Goal: Transaction & Acquisition: Purchase product/service

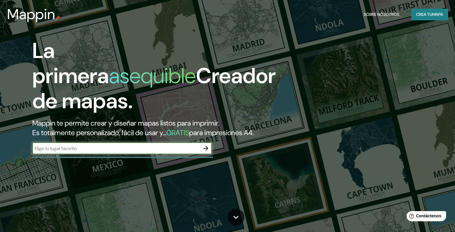
click at [207, 151] on icon "button" at bounding box center [205, 148] width 5 height 5
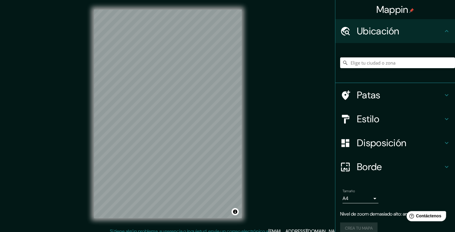
click at [253, 100] on div "Mappin Ubicación Patas Estilo Disposición Borde Elige un borde. Consejo : puede…" at bounding box center [227, 118] width 455 height 237
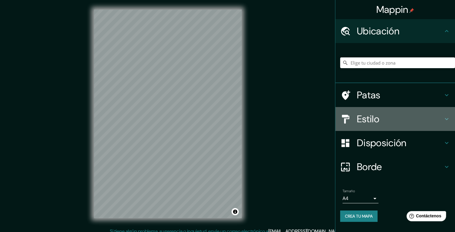
click at [374, 120] on font "Estilo" at bounding box center [368, 119] width 22 height 13
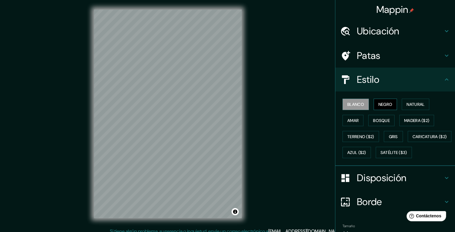
click at [378, 103] on font "Negro" at bounding box center [385, 104] width 14 height 5
click at [408, 102] on font "Natural" at bounding box center [415, 104] width 18 height 5
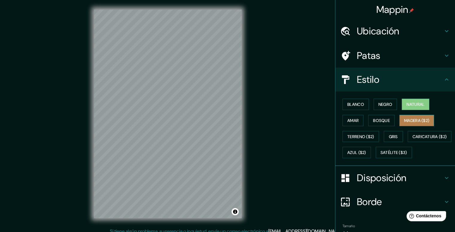
click at [410, 118] on font "Madera ($2)" at bounding box center [416, 120] width 25 height 5
click at [410, 102] on font "Natural" at bounding box center [415, 104] width 18 height 5
click at [346, 207] on div at bounding box center [348, 202] width 17 height 10
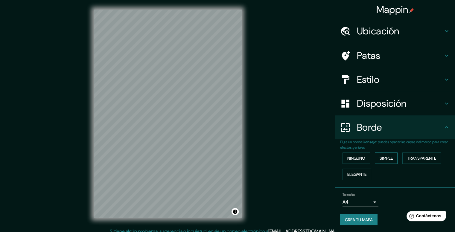
click at [387, 160] on font "Simple" at bounding box center [385, 158] width 13 height 8
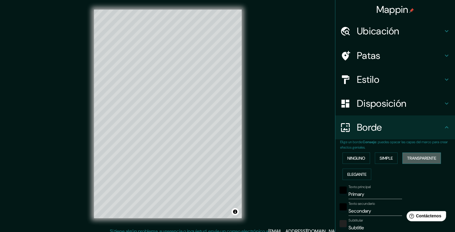
click at [418, 157] on font "Transparente" at bounding box center [421, 157] width 29 height 5
click at [353, 158] on font "Ninguno" at bounding box center [356, 157] width 18 height 5
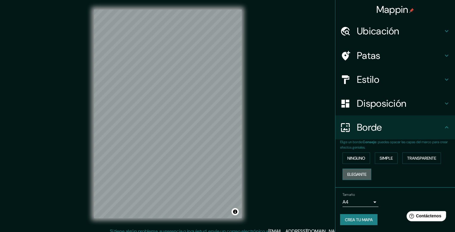
click at [358, 173] on font "Elegante" at bounding box center [356, 174] width 19 height 5
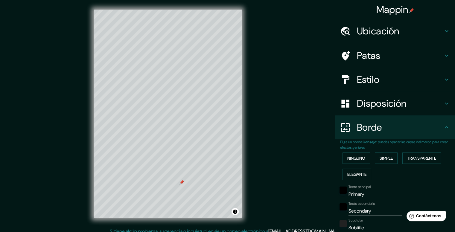
drag, startPoint x: 177, startPoint y: 183, endPoint x: 186, endPoint y: 183, distance: 9.3
click at [184, 183] on div at bounding box center [181, 182] width 5 height 5
click at [188, 184] on div at bounding box center [185, 182] width 5 height 5
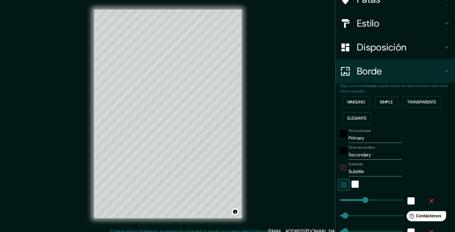
scroll to position [60, 0]
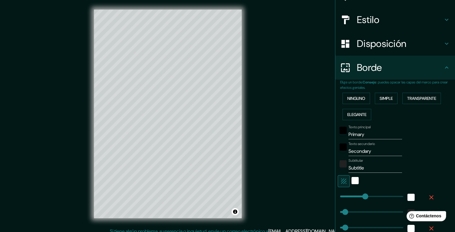
type input "198"
click at [339, 163] on div "color-222222" at bounding box center [342, 163] width 7 height 7
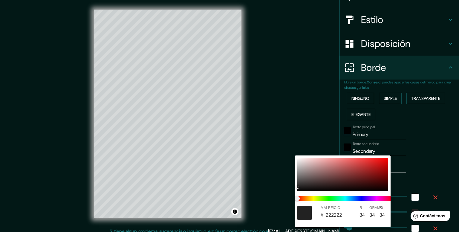
click at [411, 162] on div at bounding box center [229, 116] width 459 height 232
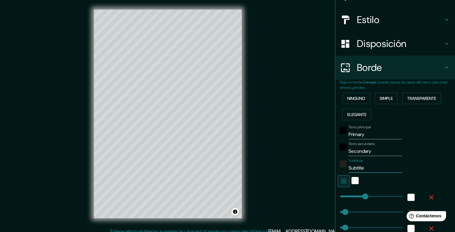
drag, startPoint x: 361, startPoint y: 168, endPoint x: 330, endPoint y: 172, distance: 31.7
click at [330, 172] on div "Mappin Ubicación Patas Estilo Disposición Borde Elige un borde. Consejo : puede…" at bounding box center [227, 118] width 455 height 237
type input "198"
type input "40"
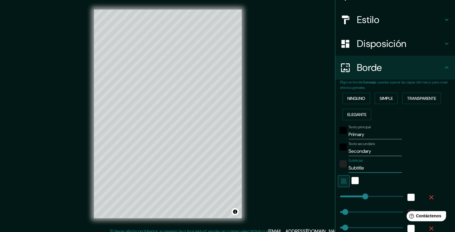
type input "20"
click at [368, 151] on input "Secondary" at bounding box center [374, 151] width 53 height 10
drag, startPoint x: 371, startPoint y: 151, endPoint x: 336, endPoint y: 155, distance: 35.8
click at [340, 155] on div "Texto principal Primary Texto secundario Secondary Subtitular Añadir capa de ma…" at bounding box center [388, 193] width 96 height 140
type input "198"
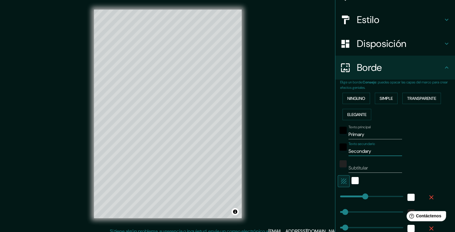
type input "40"
type input "20"
click at [370, 132] on input "Primary" at bounding box center [374, 135] width 53 height 10
drag, startPoint x: 368, startPoint y: 135, endPoint x: 332, endPoint y: 137, distance: 35.9
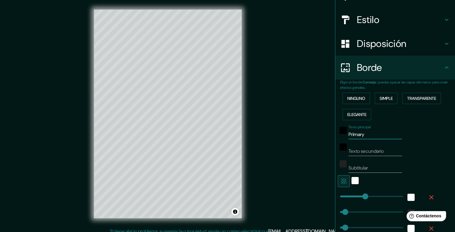
click at [335, 137] on div "Elige un borde. Consejo : puedes opacar las capas del marco para crear efectos …" at bounding box center [395, 173] width 120 height 189
type input "198"
type input "40"
type input "20"
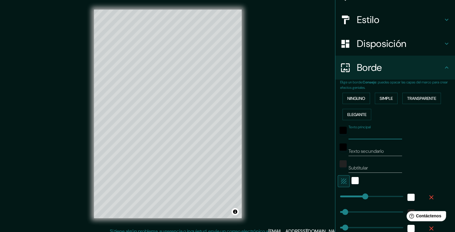
type input "198"
type input "221"
drag, startPoint x: 360, startPoint y: 192, endPoint x: 363, endPoint y: 190, distance: 4.2
type input "40"
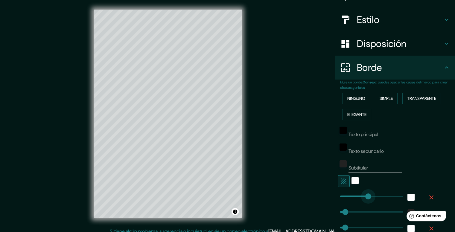
type input "20"
click at [294, 147] on div "Mappin Ubicación Patas Estilo Disposición Borde Elige un borde. Consejo : puede…" at bounding box center [227, 118] width 455 height 237
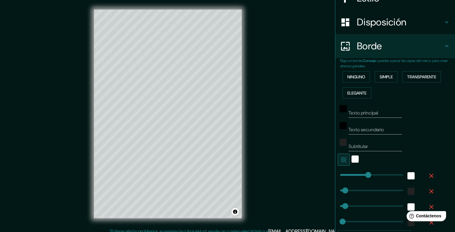
scroll to position [80, 0]
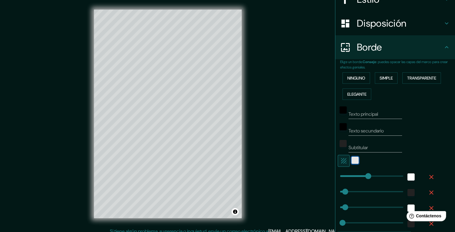
click at [351, 160] on div "blanco" at bounding box center [354, 160] width 7 height 7
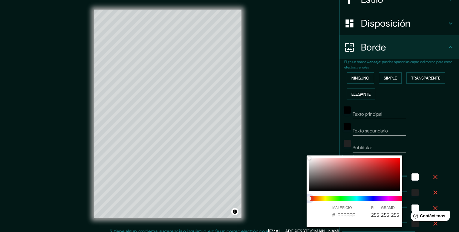
type input "40"
type input "20"
type input "40"
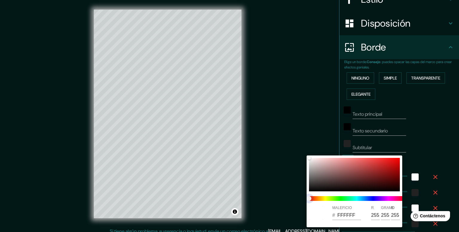
type input "20"
type input "40"
type input "20"
type input "40"
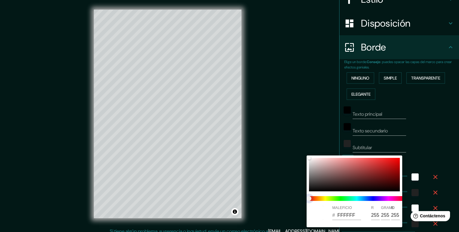
type input "40"
type input "20"
type input "40"
type input "20"
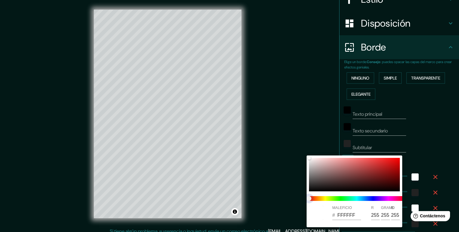
type input "40"
type input "20"
type input "40"
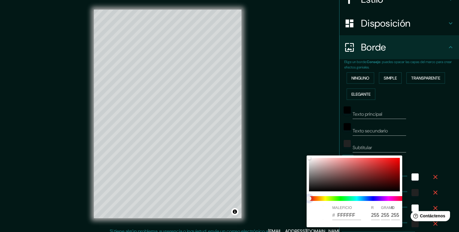
type input "20"
type input "40"
type input "20"
type input "40"
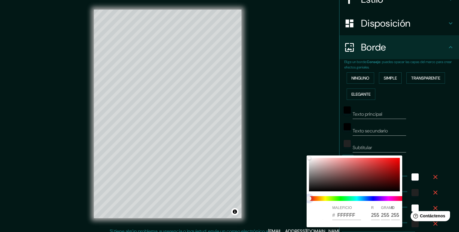
type input "40"
type input "20"
type input "40"
type input "20"
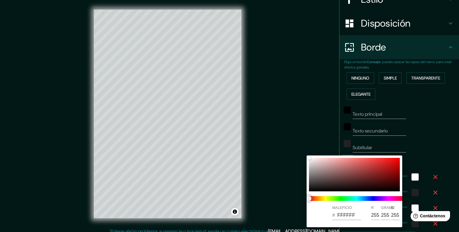
type input "40"
type input "20"
type input "40"
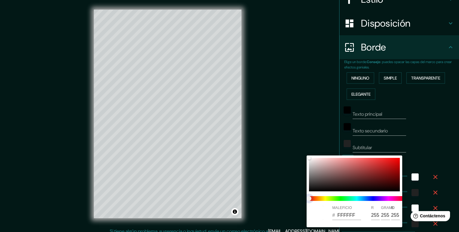
type input "20"
type input "40"
type input "20"
type input "40"
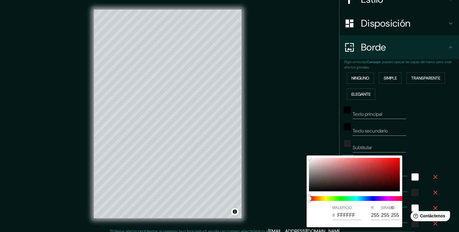
type input "40"
type input "20"
type input "40"
type input "20"
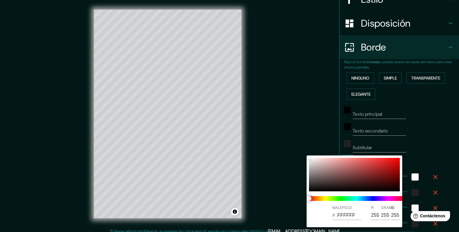
type input "40"
type input "20"
type input "40"
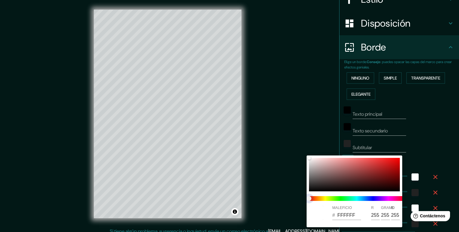
type input "20"
type input "40"
type input "20"
type input "40"
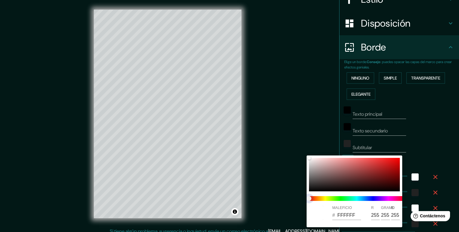
type input "40"
type input "20"
type input "40"
type input "20"
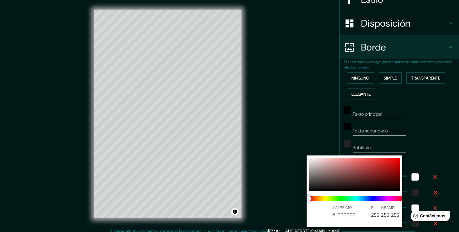
type input "40"
type input "20"
type input "40"
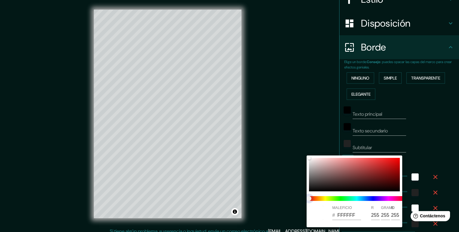
type input "20"
type input "40"
type input "20"
type input "40"
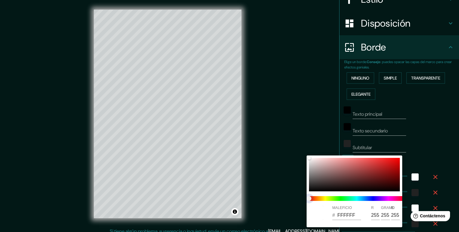
type input "40"
type input "20"
type input "40"
type input "20"
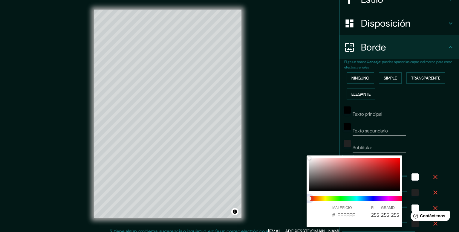
drag, startPoint x: 310, startPoint y: 198, endPoint x: 363, endPoint y: 198, distance: 53.8
click at [363, 198] on span at bounding box center [357, 198] width 96 height 5
type input "40"
type input "20"
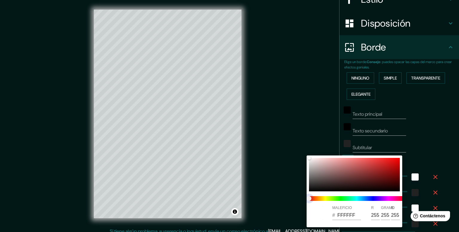
click at [339, 198] on span at bounding box center [357, 198] width 96 height 5
type input "40"
type input "20"
type input "40"
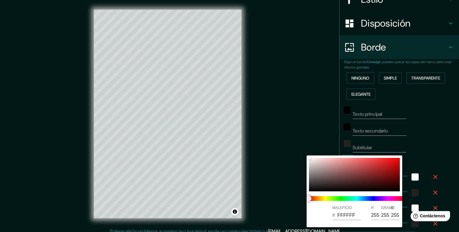
type input "40"
type input "20"
type input "40"
type input "20"
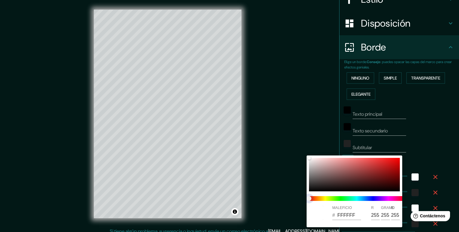
type input "40"
type input "20"
type input "40"
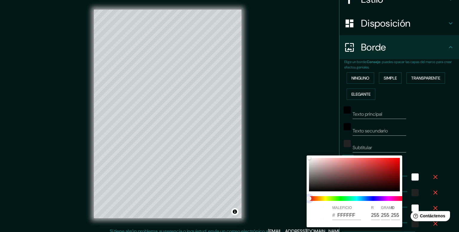
type input "20"
type input "40"
type input "20"
type input "40"
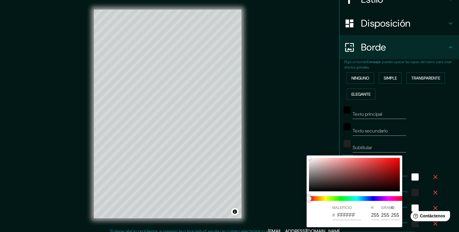
type input "40"
type input "20"
type input "40"
type input "20"
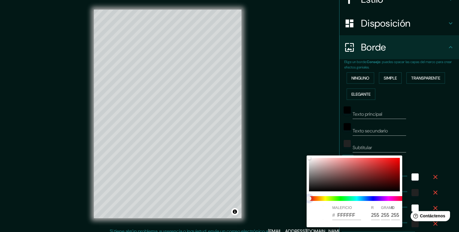
type input "40"
type input "20"
type input "40"
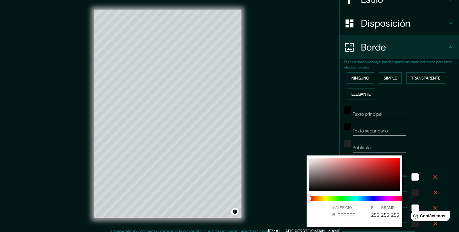
type input "20"
type input "40"
type input "20"
type input "40"
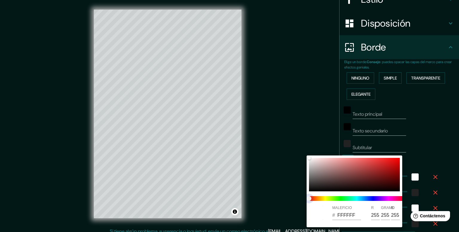
type input "40"
type input "20"
type input "40"
type input "20"
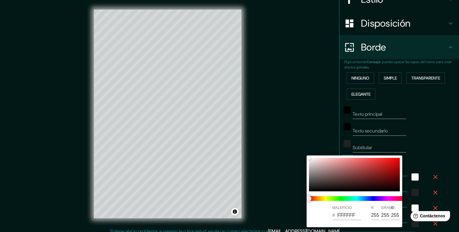
type input "40"
type input "20"
type input "40"
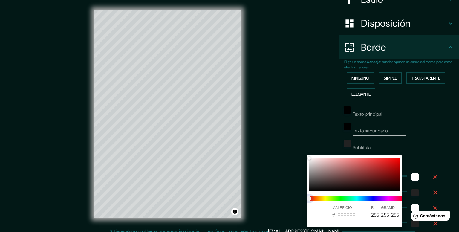
type input "20"
type input "40"
type input "20"
type input "40"
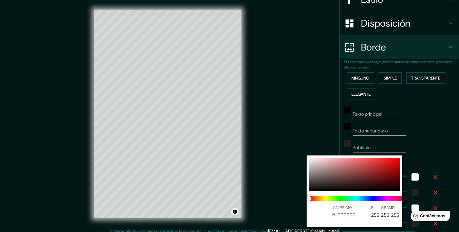
type input "40"
type input "20"
type input "40"
type input "20"
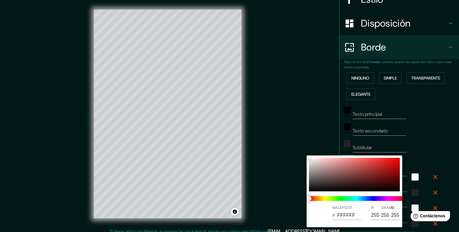
type input "40"
type input "20"
drag, startPoint x: 311, startPoint y: 198, endPoint x: 334, endPoint y: 198, distance: 22.4
click at [333, 198] on span at bounding box center [357, 198] width 96 height 5
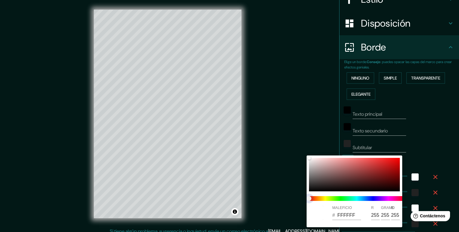
type input "40"
type input "20"
click at [435, 142] on div at bounding box center [229, 116] width 459 height 232
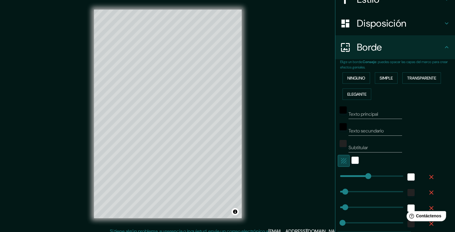
click at [341, 159] on icon "button" at bounding box center [343, 160] width 5 height 5
type input "40"
type input "20"
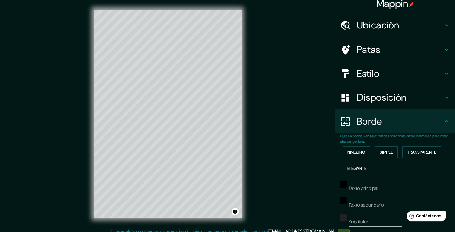
scroll to position [0, 0]
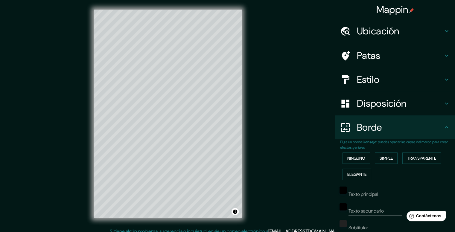
click at [377, 105] on font "Disposición" at bounding box center [381, 103] width 49 height 13
type input "40"
type input "20"
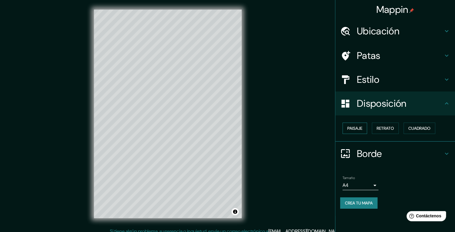
click at [360, 128] on font "Paisaje" at bounding box center [354, 128] width 15 height 5
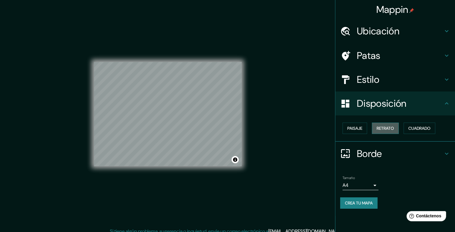
click at [386, 129] on font "Retrato" at bounding box center [384, 128] width 17 height 5
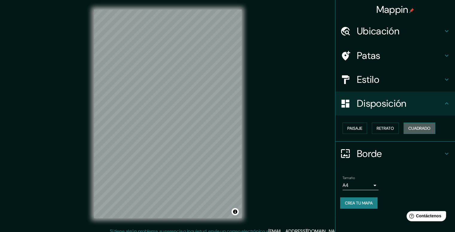
click at [423, 130] on font "Cuadrado" at bounding box center [419, 128] width 22 height 5
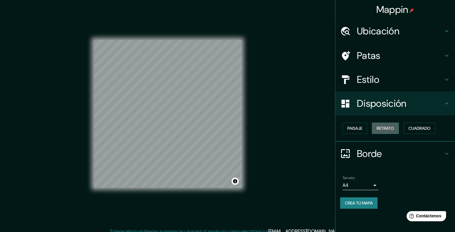
click at [391, 129] on font "Retrato" at bounding box center [384, 128] width 17 height 5
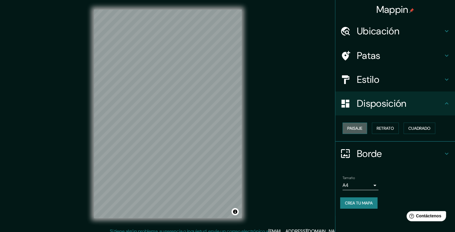
click at [362, 124] on button "Paisaje" at bounding box center [354, 128] width 25 height 11
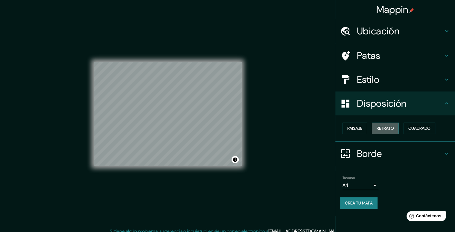
click at [394, 126] on font "Retrato" at bounding box center [384, 128] width 17 height 5
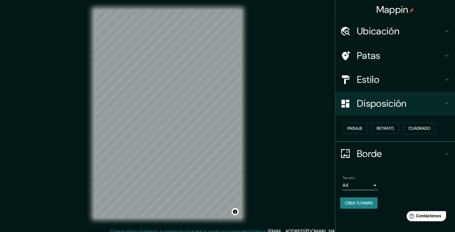
click at [447, 102] on icon at bounding box center [446, 103] width 7 height 7
click at [444, 154] on icon at bounding box center [446, 153] width 7 height 7
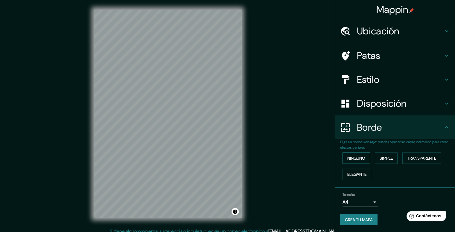
click at [360, 157] on font "Ninguno" at bounding box center [356, 157] width 18 height 5
click at [384, 156] on font "Simple" at bounding box center [385, 157] width 13 height 5
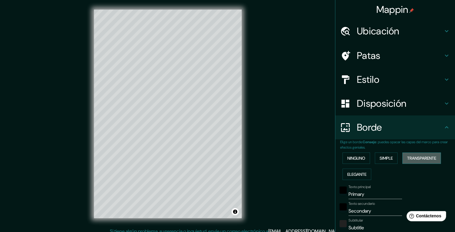
click at [415, 155] on font "Transparente" at bounding box center [421, 157] width 29 height 5
click at [357, 175] on font "Elegante" at bounding box center [356, 174] width 19 height 5
click at [389, 159] on font "Simple" at bounding box center [385, 157] width 13 height 5
click at [359, 159] on font "Ninguno" at bounding box center [356, 157] width 18 height 5
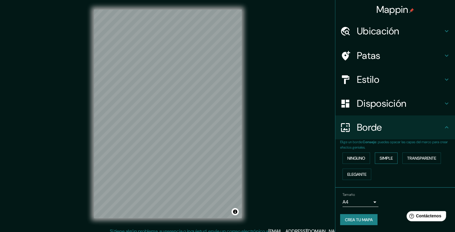
click at [396, 159] on button "Simple" at bounding box center [385, 157] width 23 height 11
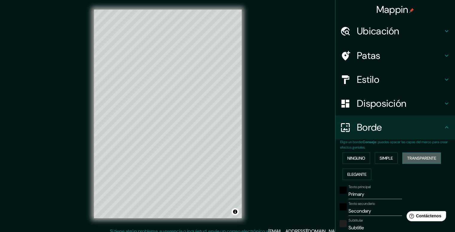
click at [417, 157] on font "Transparente" at bounding box center [421, 157] width 29 height 5
click at [354, 173] on font "Elegante" at bounding box center [356, 174] width 19 height 5
drag, startPoint x: 375, startPoint y: 210, endPoint x: 339, endPoint y: 211, distance: 36.8
click at [339, 211] on div "Texto secundario Secondary" at bounding box center [386, 208] width 98 height 14
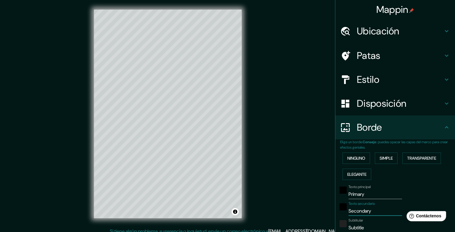
type input "40"
type input "20"
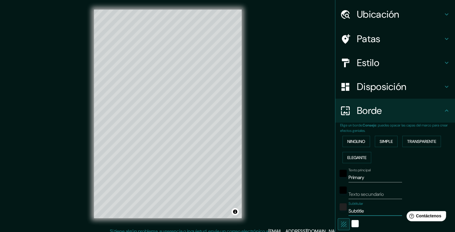
scroll to position [20, 0]
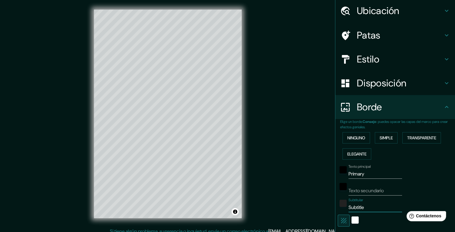
drag, startPoint x: 362, startPoint y: 223, endPoint x: 332, endPoint y: 226, distance: 30.0
click at [335, 226] on div "Elige un borde. Consejo : puedes opacar las capas del marco para crear efectos …" at bounding box center [395, 213] width 120 height 189
type input "40"
type input "20"
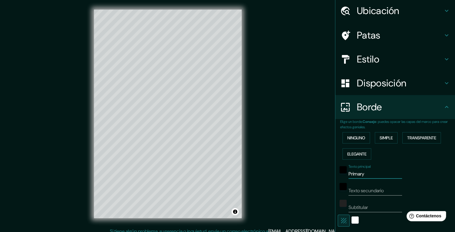
drag, startPoint x: 368, startPoint y: 172, endPoint x: 339, endPoint y: 175, distance: 28.5
click at [339, 175] on div "Texto principal Primary" at bounding box center [386, 171] width 98 height 14
type input "40"
type input "20"
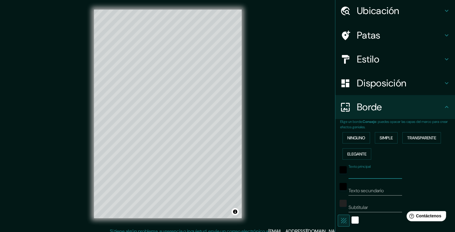
click at [412, 166] on div "Texto principal" at bounding box center [386, 171] width 98 height 14
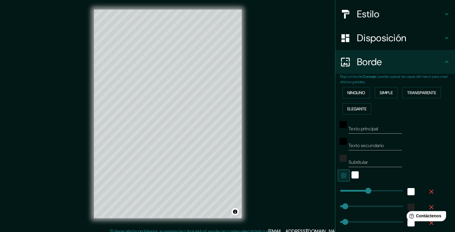
scroll to position [110, 0]
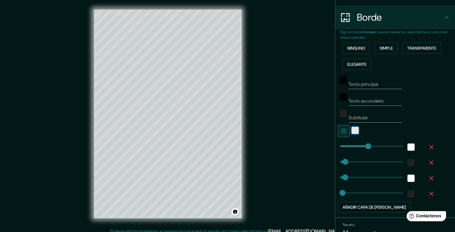
click at [351, 130] on div "blanco" at bounding box center [354, 130] width 7 height 7
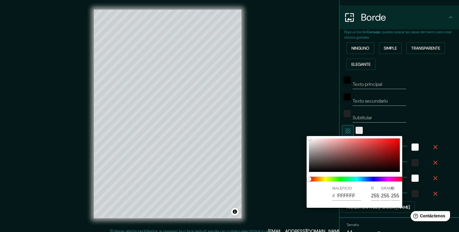
click at [350, 130] on div at bounding box center [229, 116] width 459 height 232
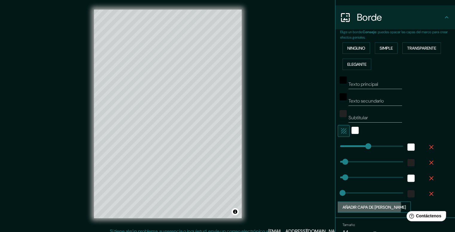
click at [364, 205] on font "Añadir capa de [PERSON_NAME]" at bounding box center [373, 206] width 63 height 5
type input "40"
type input "20"
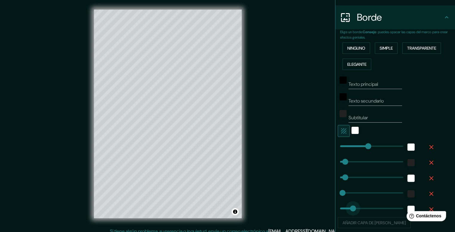
type input "160"
drag, startPoint x: 359, startPoint y: 206, endPoint x: 356, endPoint y: 206, distance: 3.3
type input "40"
type input "20"
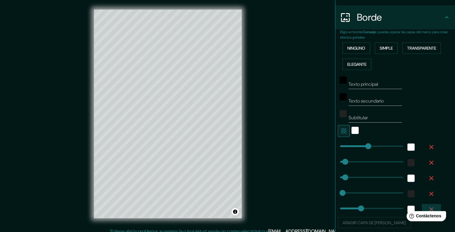
click at [427, 207] on icon "button" at bounding box center [430, 209] width 7 height 7
type input "40"
type input "20"
click at [429, 193] on icon "button" at bounding box center [431, 194] width 4 height 4
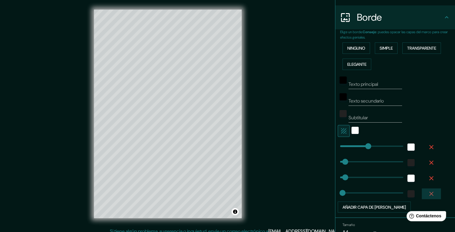
type input "40"
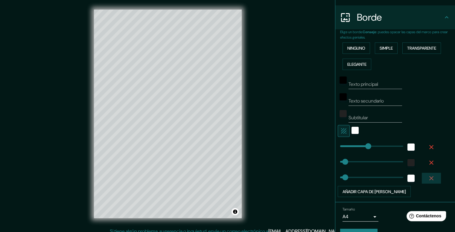
click at [427, 176] on icon "button" at bounding box center [430, 178] width 7 height 7
type input "40"
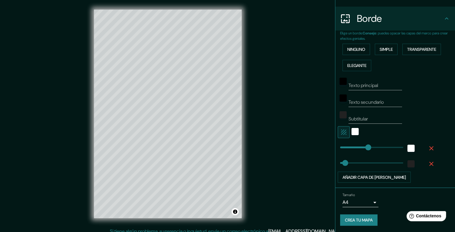
click at [427, 162] on icon "button" at bounding box center [430, 163] width 7 height 7
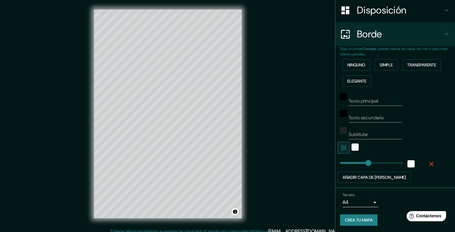
click at [426, 150] on div at bounding box center [386, 148] width 98 height 12
click at [427, 163] on icon "button" at bounding box center [430, 163] width 7 height 7
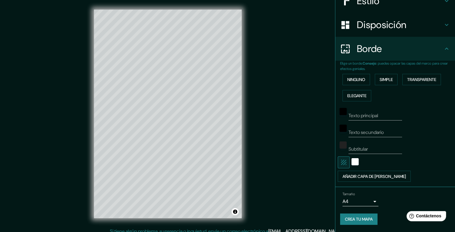
scroll to position [78, 0]
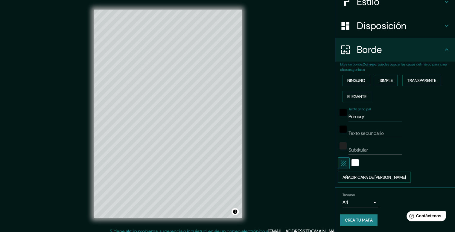
type input "Primary"
type input "Subtitle"
type input "Secondary"
click at [360, 80] on font "Ninguno" at bounding box center [356, 80] width 18 height 5
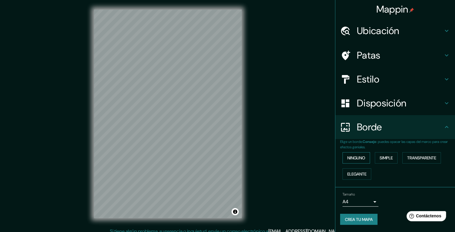
scroll to position [0, 0]
click at [385, 160] on font "Simple" at bounding box center [385, 157] width 13 height 5
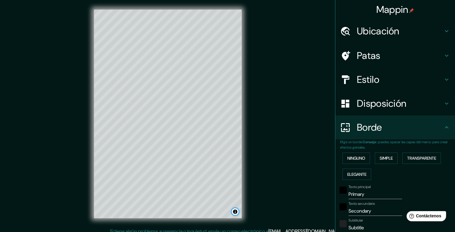
click at [237, 211] on button "Activar o desactivar atribución" at bounding box center [234, 211] width 7 height 7
drag, startPoint x: 357, startPoint y: 198, endPoint x: 327, endPoint y: 198, distance: 29.6
click at [327, 198] on div "Mappin Ubicación Patas Estilo Disposición Borde Elige un borde. Consejo : puede…" at bounding box center [227, 118] width 455 height 237
drag, startPoint x: 371, startPoint y: 212, endPoint x: 328, endPoint y: 211, distance: 43.9
click at [328, 211] on div "Mappin Ubicación Patas Estilo Disposición Borde Elige un borde. Consejo : puede…" at bounding box center [227, 118] width 455 height 237
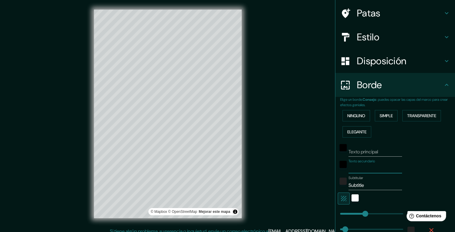
scroll to position [60, 0]
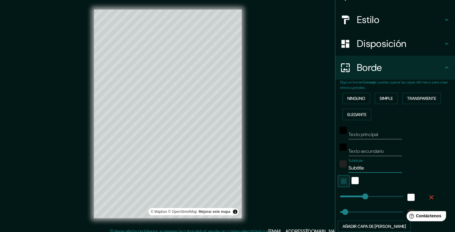
drag, startPoint x: 352, startPoint y: 169, endPoint x: 333, endPoint y: 169, distance: 19.1
click at [337, 169] on div "Subtitular Subtitle" at bounding box center [386, 165] width 98 height 14
click at [435, 177] on div "Texto principal Texto secundario Subtitular Añadir capa de marco" at bounding box center [397, 177] width 115 height 109
drag, startPoint x: 340, startPoint y: 209, endPoint x: 373, endPoint y: 209, distance: 32.9
drag, startPoint x: 373, startPoint y: 209, endPoint x: 338, endPoint y: 209, distance: 35.0
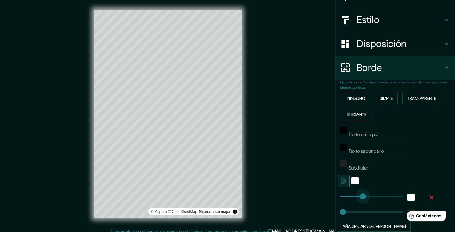
drag, startPoint x: 362, startPoint y: 195, endPoint x: 333, endPoint y: 195, distance: 29.3
drag, startPoint x: 336, startPoint y: 196, endPoint x: 402, endPoint y: 195, distance: 65.1
drag, startPoint x: 395, startPoint y: 195, endPoint x: 335, endPoint y: 195, distance: 60.4
drag, startPoint x: 337, startPoint y: 196, endPoint x: 350, endPoint y: 196, distance: 12.9
drag, startPoint x: 350, startPoint y: 196, endPoint x: 357, endPoint y: 196, distance: 7.2
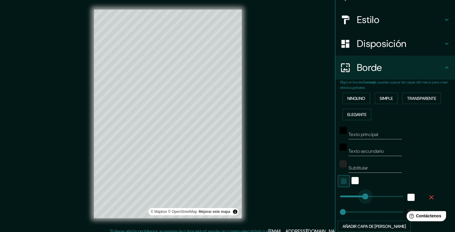
drag, startPoint x: 358, startPoint y: 196, endPoint x: 363, endPoint y: 196, distance: 5.4
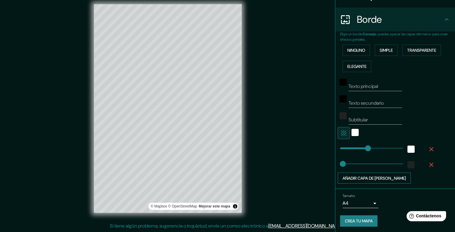
scroll to position [109, 0]
click at [368, 201] on body "Mappin Ubicación Patas Estilo Disposición Borde Elige un borde. Consejo : puede…" at bounding box center [227, 111] width 455 height 232
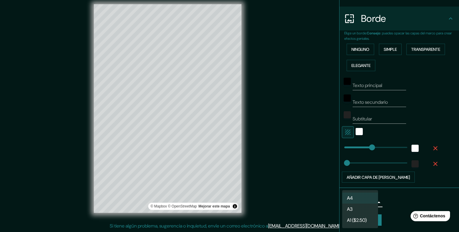
click at [356, 207] on li "A3" at bounding box center [360, 209] width 36 height 11
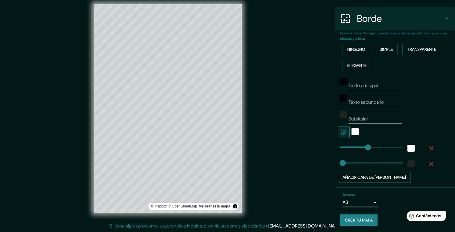
click at [431, 204] on div "Tamaño A3 a4" at bounding box center [395, 199] width 110 height 19
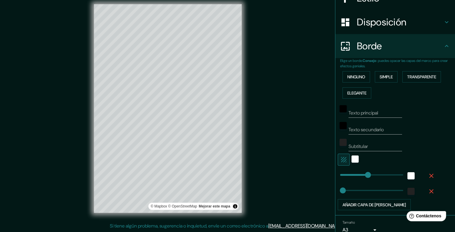
scroll to position [79, 0]
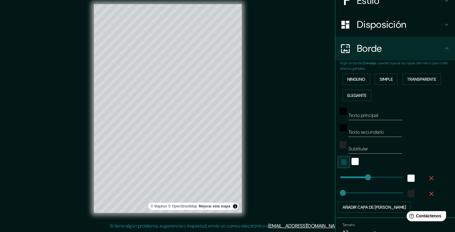
click at [362, 23] on font "Disposición" at bounding box center [381, 24] width 49 height 13
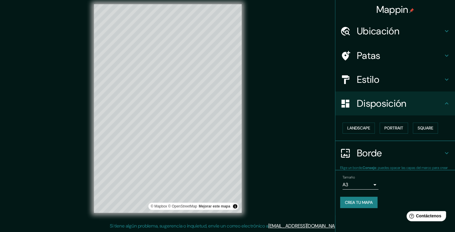
scroll to position [0, 0]
click at [358, 77] on font "Estilo" at bounding box center [368, 79] width 22 height 13
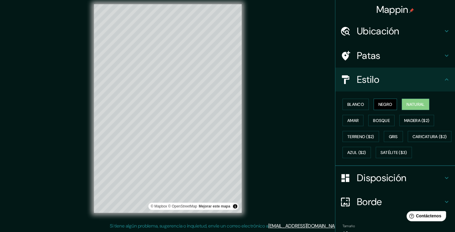
click at [379, 104] on font "Negro" at bounding box center [385, 104] width 14 height 5
click at [406, 104] on font "Natural" at bounding box center [415, 104] width 18 height 5
click at [378, 118] on font "Bosque" at bounding box center [381, 120] width 17 height 5
click at [403, 128] on div "Blanco Negro Natural Amar Bosque Madera ($2) Terreno ($2) Gris Caricatura ($2) …" at bounding box center [397, 128] width 115 height 64
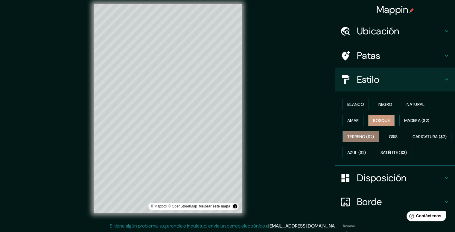
click at [352, 136] on font "Terreno ($2)" at bounding box center [360, 136] width 27 height 5
click at [388, 134] on font "Gris" at bounding box center [392, 136] width 9 height 5
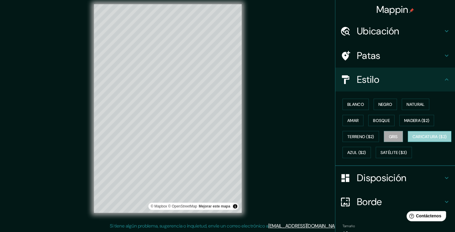
click at [412, 139] on font "Caricatura ($2)" at bounding box center [429, 136] width 34 height 5
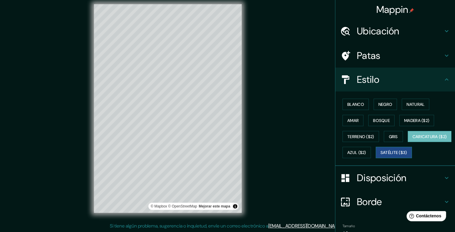
click at [380, 155] on font "Satélite ($3)" at bounding box center [393, 152] width 27 height 5
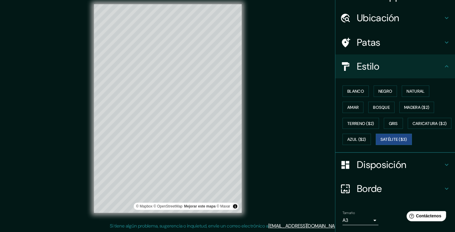
scroll to position [30, 0]
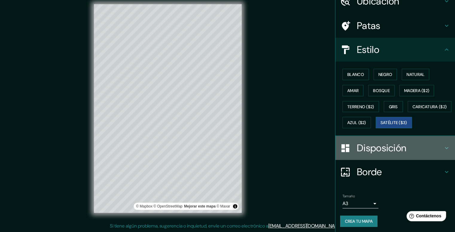
click at [371, 154] on font "Disposición" at bounding box center [381, 148] width 49 height 13
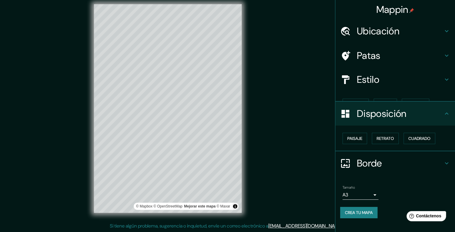
scroll to position [0, 0]
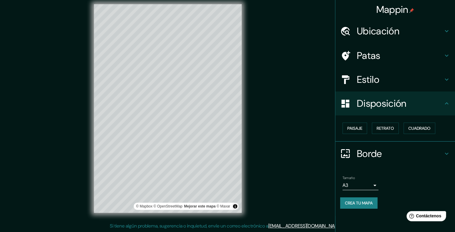
click at [367, 155] on font "Borde" at bounding box center [369, 153] width 25 height 13
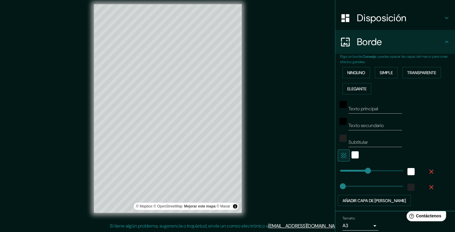
scroll to position [90, 0]
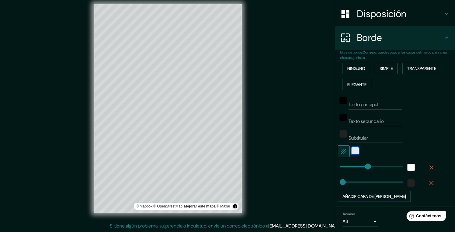
click at [351, 150] on div "blanco" at bounding box center [354, 150] width 7 height 7
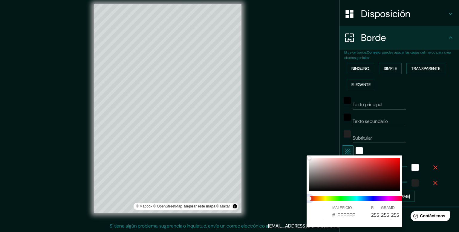
drag, startPoint x: 309, startPoint y: 199, endPoint x: 316, endPoint y: 198, distance: 7.3
click at [316, 198] on span at bounding box center [357, 198] width 96 height 5
click at [436, 129] on div at bounding box center [229, 116] width 459 height 232
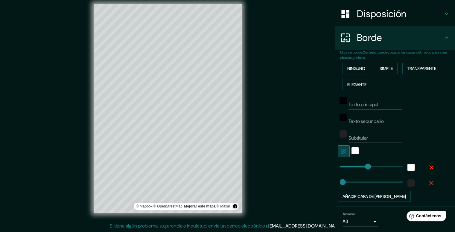
click at [340, 150] on icon "button" at bounding box center [343, 151] width 7 height 7
click at [396, 148] on div at bounding box center [386, 151] width 98 height 12
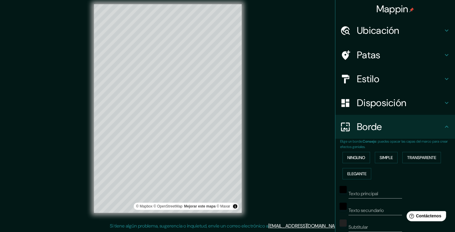
scroll to position [0, 0]
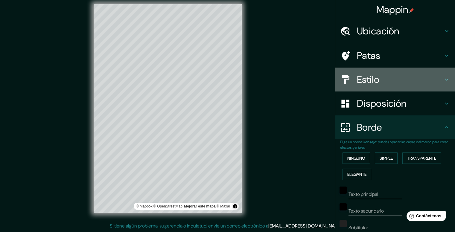
click at [368, 76] on font "Estilo" at bounding box center [368, 79] width 22 height 13
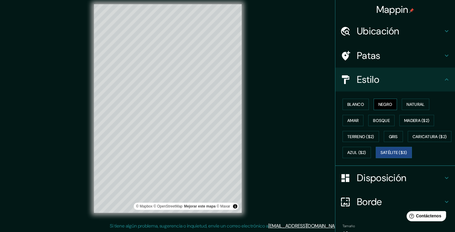
click at [378, 104] on font "Negro" at bounding box center [385, 104] width 14 height 5
click at [348, 107] on font "Blanco" at bounding box center [355, 104] width 17 height 5
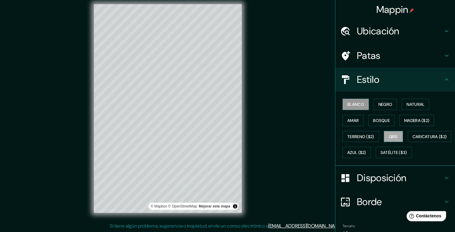
click at [388, 135] on font "Gris" at bounding box center [392, 136] width 9 height 5
click at [378, 53] on h4 "Patas" at bounding box center [400, 56] width 86 height 12
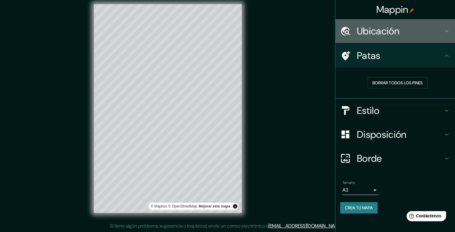
click at [371, 32] on font "Ubicación" at bounding box center [378, 31] width 42 height 13
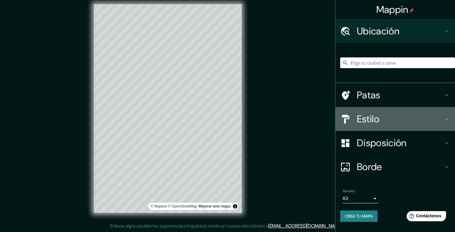
click at [373, 117] on font "Estilo" at bounding box center [368, 119] width 22 height 13
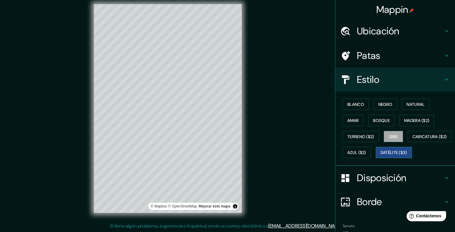
click at [380, 155] on font "Satélite ($3)" at bounding box center [393, 152] width 27 height 5
click at [366, 150] on font "Azul ($2)" at bounding box center [356, 152] width 19 height 5
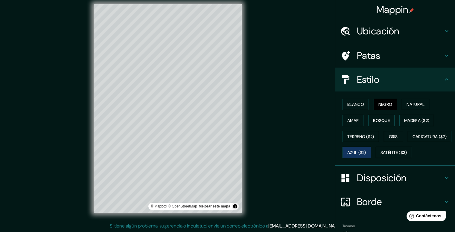
click at [383, 108] on font "Negro" at bounding box center [385, 104] width 14 height 8
click at [411, 103] on font "Natural" at bounding box center [415, 104] width 18 height 5
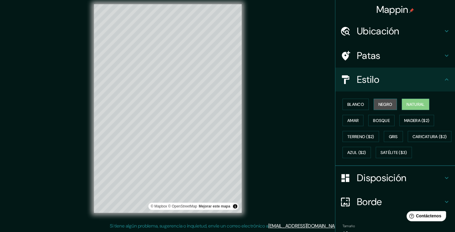
click at [386, 104] on font "Negro" at bounding box center [385, 104] width 14 height 5
click at [409, 103] on font "Natural" at bounding box center [415, 104] width 18 height 5
click at [235, 206] on button "Activar o desactivar atribución" at bounding box center [234, 206] width 7 height 7
click at [265, 194] on div "Mappin Ubicación Patas Estilo Blanco Negro Natural [PERSON_NAME] ($2) Terreno (…" at bounding box center [227, 113] width 455 height 237
click at [296, 120] on div "Mappin Ubicación Patas Estilo Blanco Negro Natural [PERSON_NAME] ($2) Terreno (…" at bounding box center [227, 113] width 455 height 237
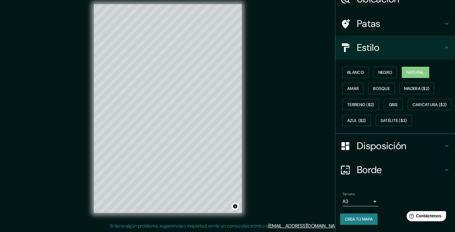
scroll to position [47, 0]
click at [362, 219] on font "Crea tu mapa" at bounding box center [359, 218] width 28 height 5
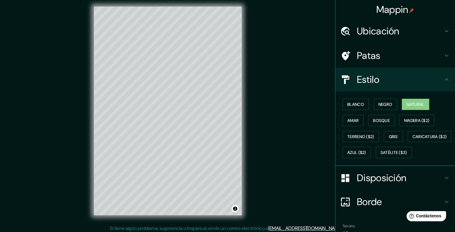
scroll to position [5, 0]
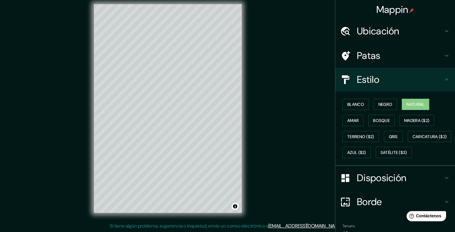
click at [446, 31] on div "Ubicación" at bounding box center [395, 31] width 120 height 24
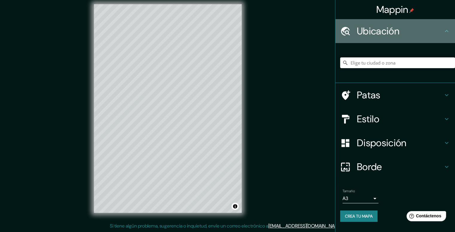
click at [445, 30] on icon at bounding box center [446, 30] width 7 height 7
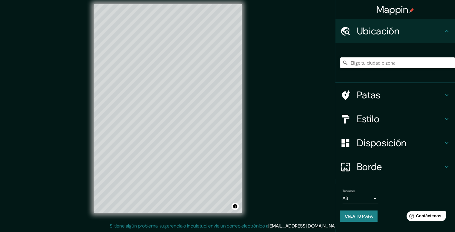
click at [449, 92] on icon at bounding box center [446, 94] width 7 height 7
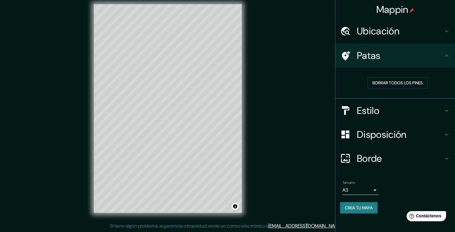
click at [370, 207] on font "Crea tu mapa" at bounding box center [359, 207] width 28 height 5
click at [446, 159] on icon at bounding box center [446, 158] width 7 height 7
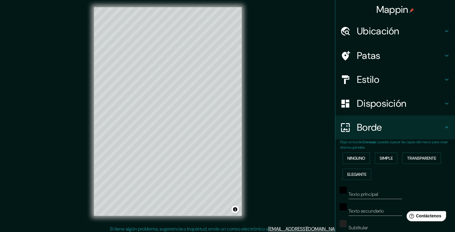
scroll to position [0, 0]
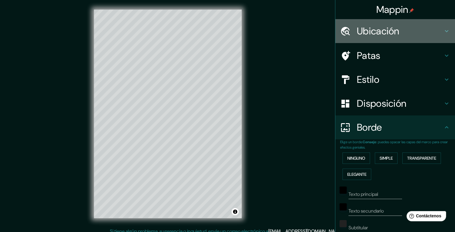
click at [443, 33] on icon at bounding box center [446, 30] width 7 height 7
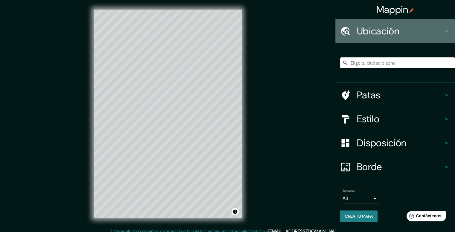
click at [442, 33] on h4 "Ubicación" at bounding box center [400, 31] width 86 height 12
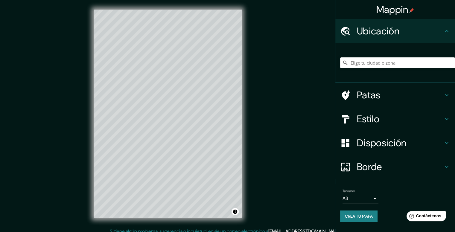
click at [446, 32] on icon at bounding box center [446, 30] width 7 height 7
click at [447, 30] on icon at bounding box center [446, 30] width 7 height 7
click at [279, 45] on div "Mappin Ubicación Patas Estilo Disposición Borde Elige un borde. Consejo : puede…" at bounding box center [227, 118] width 455 height 237
click at [397, 10] on font "Mappin" at bounding box center [392, 9] width 32 height 13
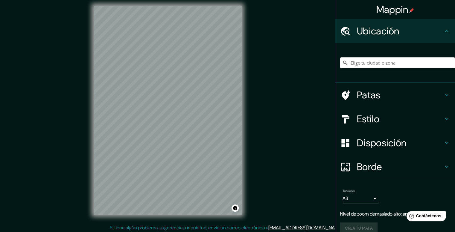
scroll to position [4, 0]
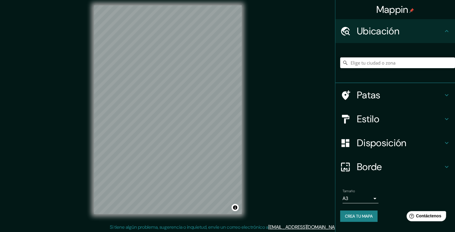
click at [444, 93] on icon at bounding box center [446, 94] width 7 height 7
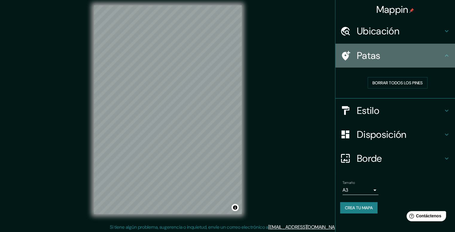
click at [391, 58] on h4 "Patas" at bounding box center [400, 56] width 86 height 12
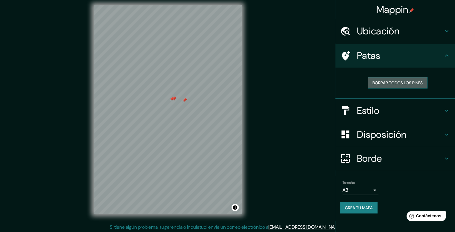
click at [398, 80] on font "Borrar todos los pines" at bounding box center [397, 82] width 50 height 5
click at [380, 110] on h4 "Estilo" at bounding box center [400, 111] width 86 height 12
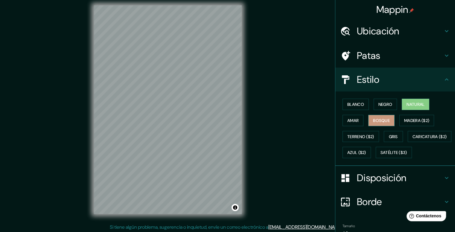
click at [377, 117] on font "Bosque" at bounding box center [381, 121] width 17 height 8
click at [348, 122] on font "Amar" at bounding box center [352, 120] width 11 height 5
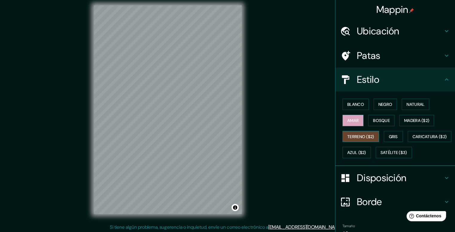
click at [353, 134] on font "Terreno ($2)" at bounding box center [360, 136] width 27 height 5
click at [380, 122] on font "Bosque" at bounding box center [381, 120] width 17 height 5
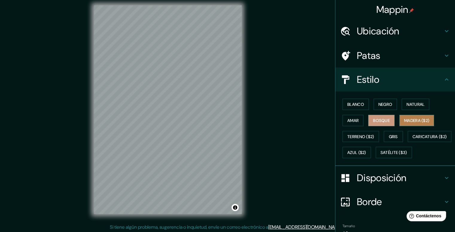
click at [404, 120] on font "Madera ($2)" at bounding box center [416, 120] width 25 height 5
click at [396, 135] on button "Gris" at bounding box center [392, 136] width 19 height 11
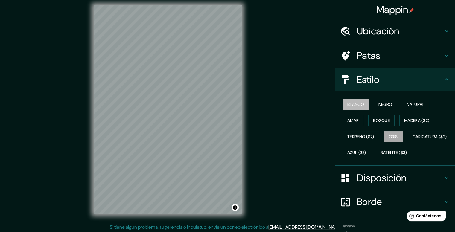
click at [360, 105] on button "Blanco" at bounding box center [355, 104] width 26 height 11
click at [378, 105] on font "Negro" at bounding box center [385, 104] width 14 height 5
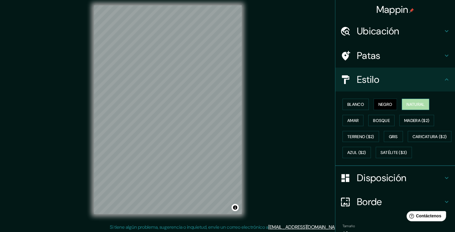
click at [409, 105] on font "Natural" at bounding box center [415, 104] width 18 height 5
click at [353, 120] on font "Amar" at bounding box center [352, 120] width 11 height 5
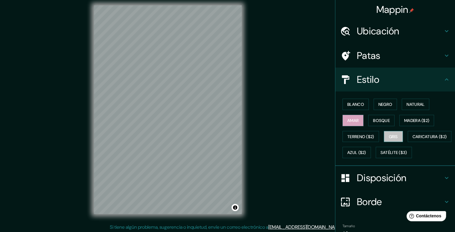
click at [391, 137] on font "Gris" at bounding box center [392, 136] width 9 height 5
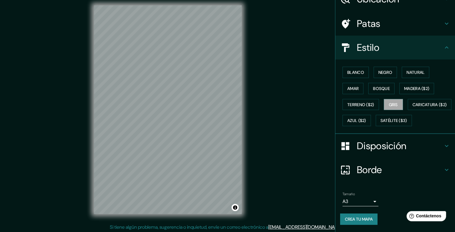
click at [443, 143] on icon at bounding box center [446, 145] width 7 height 7
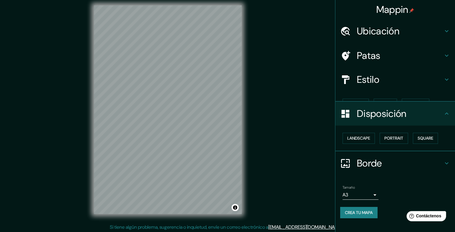
scroll to position [0, 0]
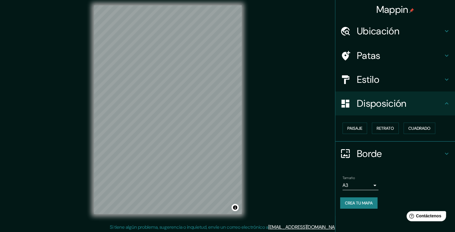
click at [453, 157] on div "Borde" at bounding box center [395, 154] width 120 height 24
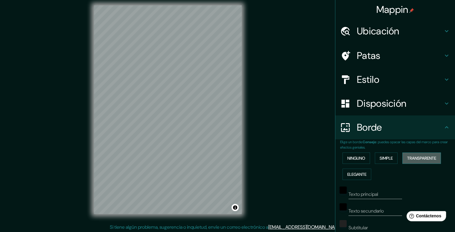
click at [428, 157] on font "Transparente" at bounding box center [421, 157] width 29 height 5
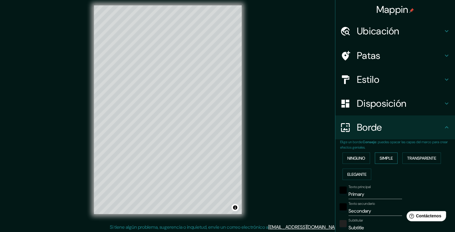
click at [380, 159] on font "Simple" at bounding box center [385, 157] width 13 height 5
click at [353, 157] on font "Ninguno" at bounding box center [356, 157] width 18 height 5
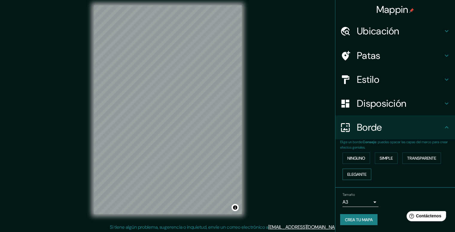
click at [355, 173] on font "Elegante" at bounding box center [356, 174] width 19 height 5
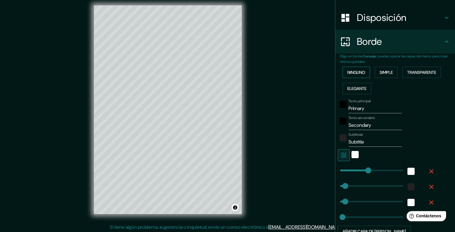
scroll to position [90, 0]
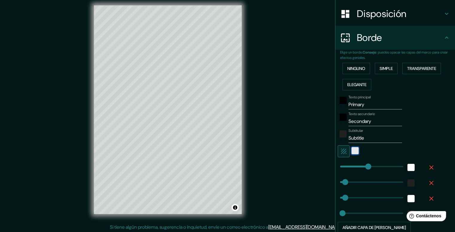
click at [351, 152] on div "blanco" at bounding box center [354, 150] width 7 height 7
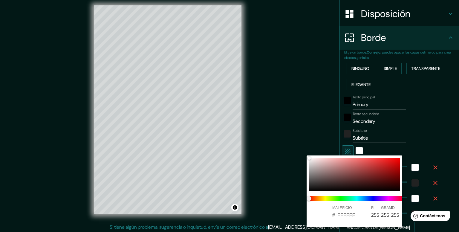
click at [343, 151] on div at bounding box center [229, 116] width 459 height 232
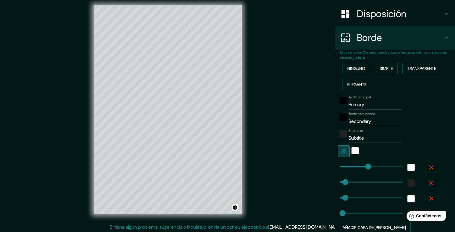
click at [340, 151] on icon "button" at bounding box center [343, 151] width 7 height 7
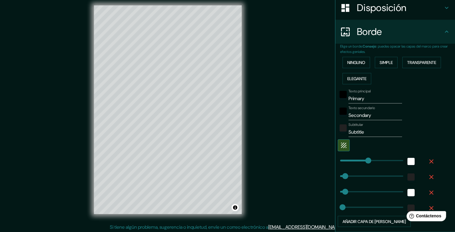
scroll to position [80, 0]
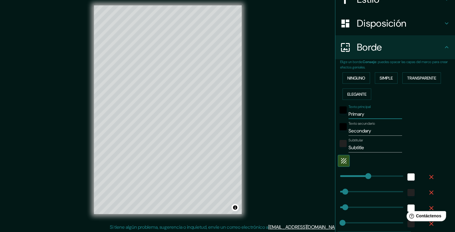
drag, startPoint x: 363, startPoint y: 114, endPoint x: 328, endPoint y: 117, distance: 35.7
click at [328, 117] on div "Mappin Ubicación Patas Estilo Disposición Borde Elige un borde. Consejo : puede…" at bounding box center [227, 114] width 455 height 237
drag, startPoint x: 369, startPoint y: 132, endPoint x: 328, endPoint y: 131, distance: 41.8
click at [328, 131] on div "Mappin Ubicación Patas Estilo Disposición Borde Elige un borde. Consejo : puede…" at bounding box center [227, 114] width 455 height 237
drag, startPoint x: 348, startPoint y: 148, endPoint x: 329, endPoint y: 147, distance: 19.7
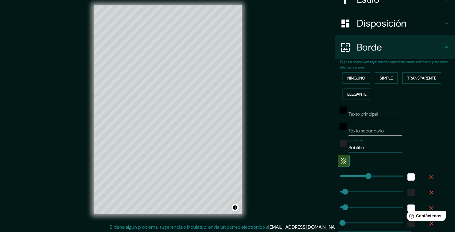
click at [329, 147] on div "Mappin Ubicación Patas Estilo Disposición Borde Elige un borde. Consejo : puede…" at bounding box center [227, 114] width 455 height 237
click at [406, 145] on div "Subtitular" at bounding box center [386, 145] width 98 height 14
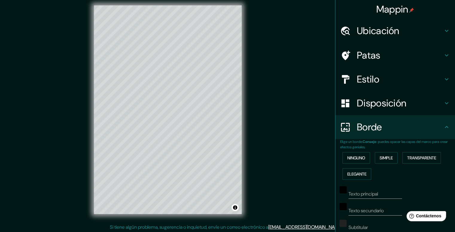
scroll to position [0, 0]
click at [381, 31] on font "Ubicación" at bounding box center [378, 31] width 42 height 13
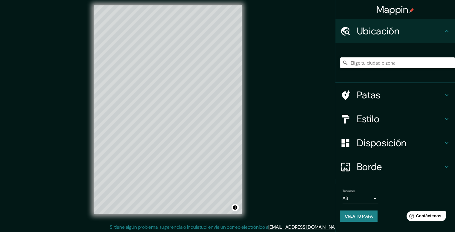
click at [381, 31] on font "Ubicación" at bounding box center [378, 31] width 42 height 13
click at [275, 73] on div "Mappin Ubicación Patas Estilo Disposición Borde Elige un borde. Consejo : puede…" at bounding box center [227, 114] width 455 height 237
click at [355, 215] on font "Crea tu mapa" at bounding box center [359, 215] width 28 height 5
click at [380, 123] on h4 "Estilo" at bounding box center [400, 119] width 86 height 12
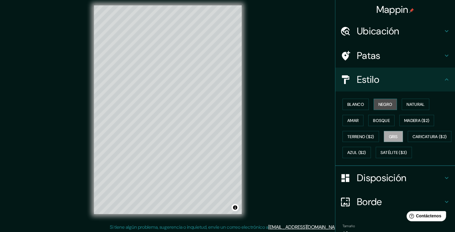
click at [381, 103] on font "Negro" at bounding box center [385, 104] width 14 height 5
click at [406, 105] on font "Natural" at bounding box center [415, 104] width 18 height 5
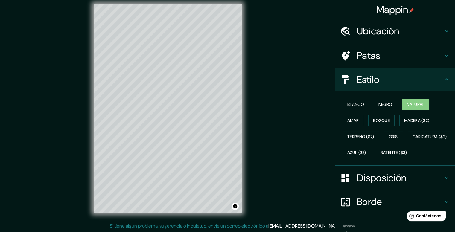
click at [444, 79] on icon at bounding box center [446, 79] width 4 height 2
click at [443, 78] on icon at bounding box center [446, 79] width 7 height 7
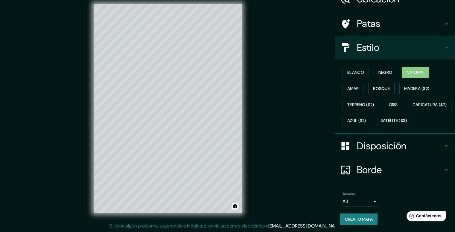
scroll to position [47, 0]
click at [369, 202] on body "Mappin Ubicación Patas Estilo Blanco Negro Natural [PERSON_NAME] ($2) Terreno (…" at bounding box center [227, 111] width 455 height 232
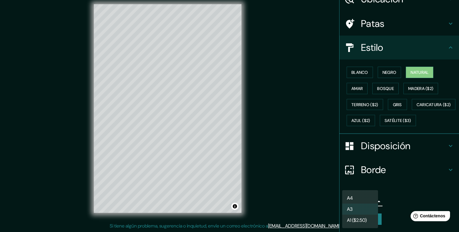
click at [393, 199] on div at bounding box center [229, 116] width 459 height 232
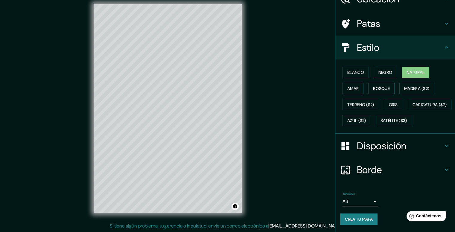
click at [357, 219] on font "Crea tu mapa" at bounding box center [359, 218] width 28 height 5
click at [365, 214] on button "Crea tu mapa" at bounding box center [358, 218] width 37 height 11
click at [365, 218] on font "Crea tu mapa" at bounding box center [359, 218] width 28 height 5
click at [443, 44] on icon at bounding box center [446, 47] width 7 height 7
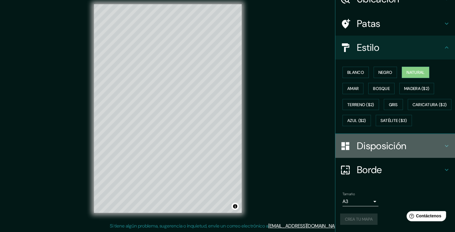
click at [443, 147] on icon at bounding box center [446, 145] width 7 height 7
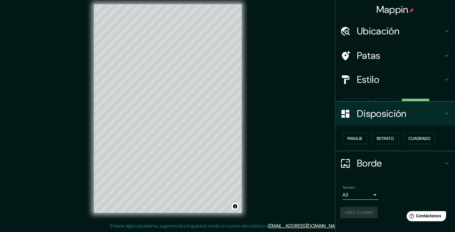
scroll to position [0, 0]
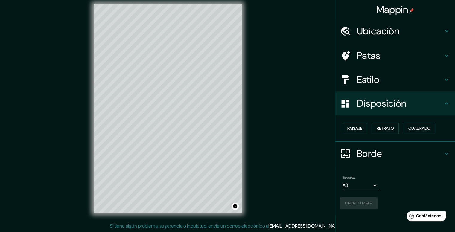
click at [449, 104] on icon at bounding box center [446, 103] width 7 height 7
click at [446, 152] on icon at bounding box center [446, 153] width 7 height 7
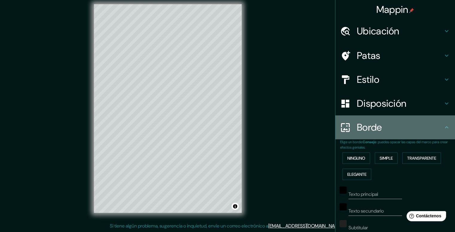
click at [443, 130] on icon at bounding box center [446, 127] width 7 height 7
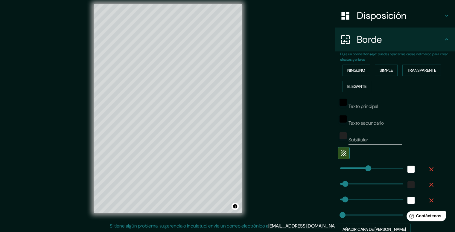
scroll to position [140, 0]
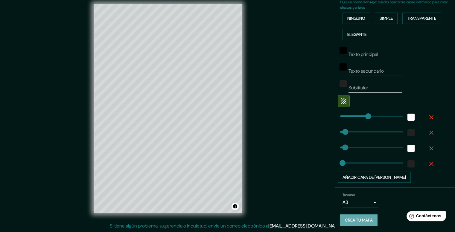
click at [360, 219] on font "Crea tu mapa" at bounding box center [359, 220] width 28 height 5
click at [421, 218] on font "Contáctenos" at bounding box center [428, 215] width 26 height 5
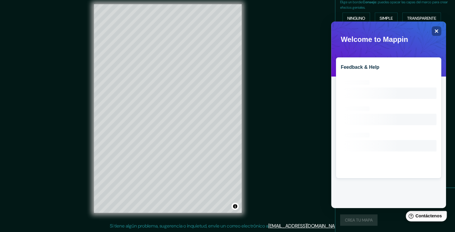
scroll to position [0, 0]
click at [436, 31] on icon "Close" at bounding box center [436, 31] width 4 height 4
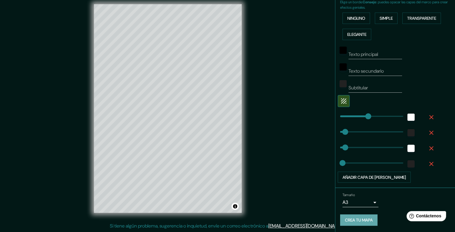
click at [362, 218] on font "Crea tu mapa" at bounding box center [359, 220] width 28 height 5
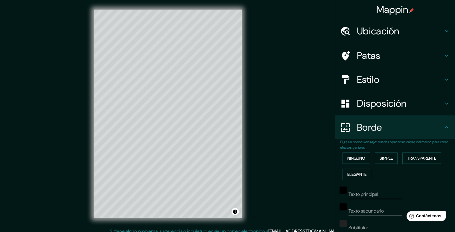
click at [404, 10] on h4 "Mappin" at bounding box center [395, 10] width 38 height 12
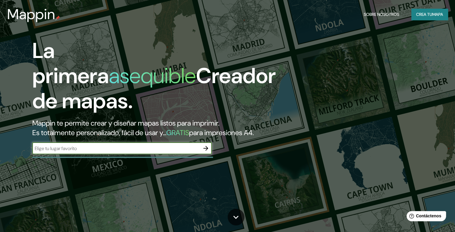
click at [177, 152] on input "text" at bounding box center [115, 148] width 167 height 7
click at [208, 152] on icon "button" at bounding box center [205, 148] width 7 height 7
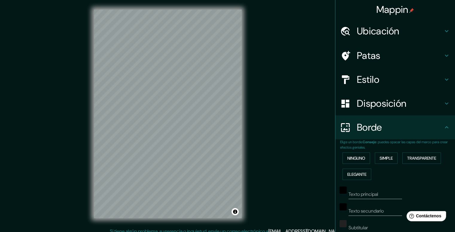
click at [252, 120] on div "Mappin Ubicación Patas Estilo Disposición Borde Elige un borde. Consejo : puede…" at bounding box center [227, 118] width 455 height 237
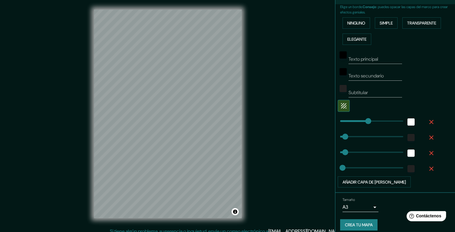
scroll to position [140, 0]
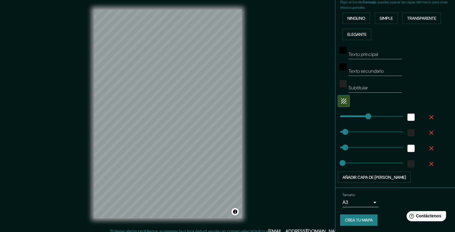
click at [369, 201] on body "Mappin Ubicación Patas Estilo Disposición Borde Elige un borde. Consejo : puede…" at bounding box center [227, 116] width 455 height 232
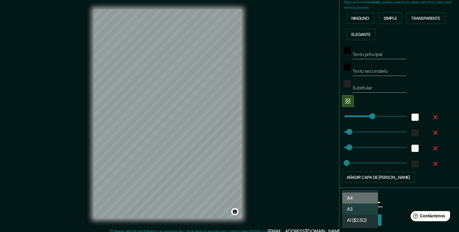
click at [360, 200] on li "A4" at bounding box center [360, 197] width 36 height 11
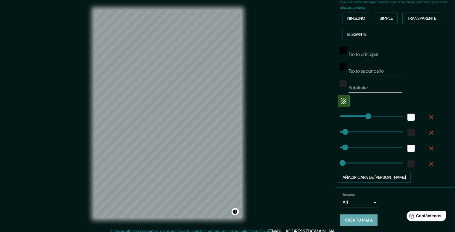
click at [360, 220] on font "Crea tu mapa" at bounding box center [359, 220] width 28 height 5
